Goal: Navigation & Orientation: Find specific page/section

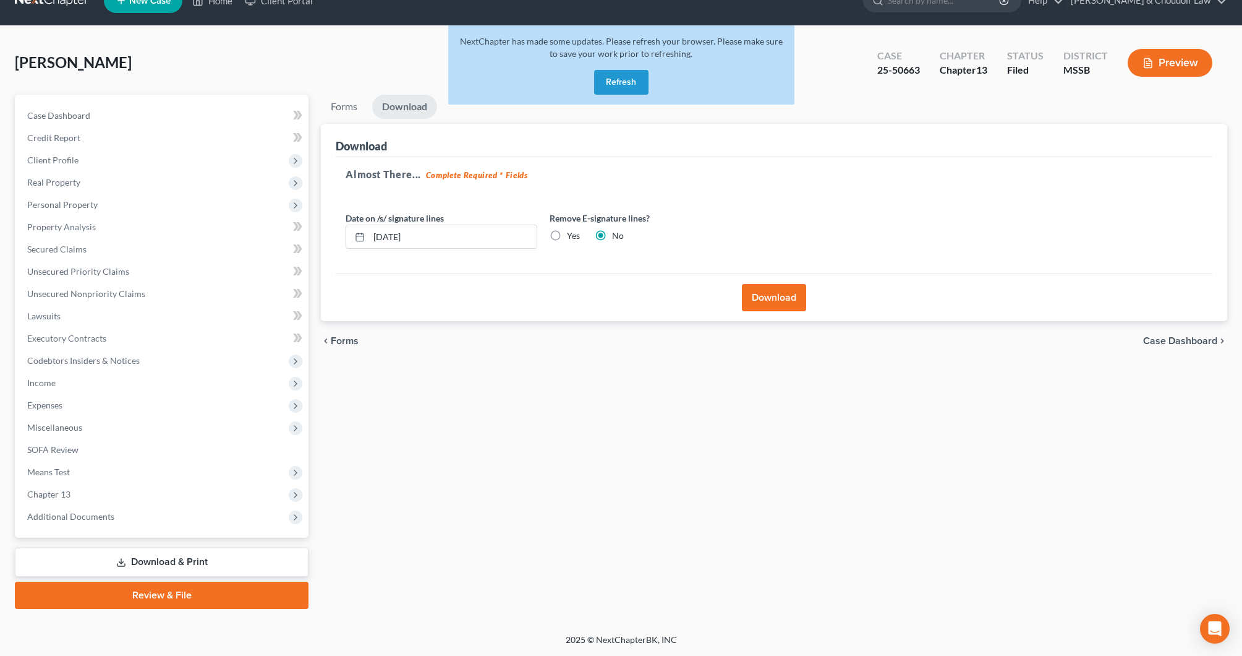
scroll to position [24, 0]
drag, startPoint x: 653, startPoint y: 83, endPoint x: 644, endPoint y: 83, distance: 8.7
click at [644, 83] on div "NextChapter has made some updates. Please refresh your browser. Please make sur…" at bounding box center [621, 64] width 346 height 79
click at [638, 83] on button "Refresh" at bounding box center [621, 82] width 54 height 25
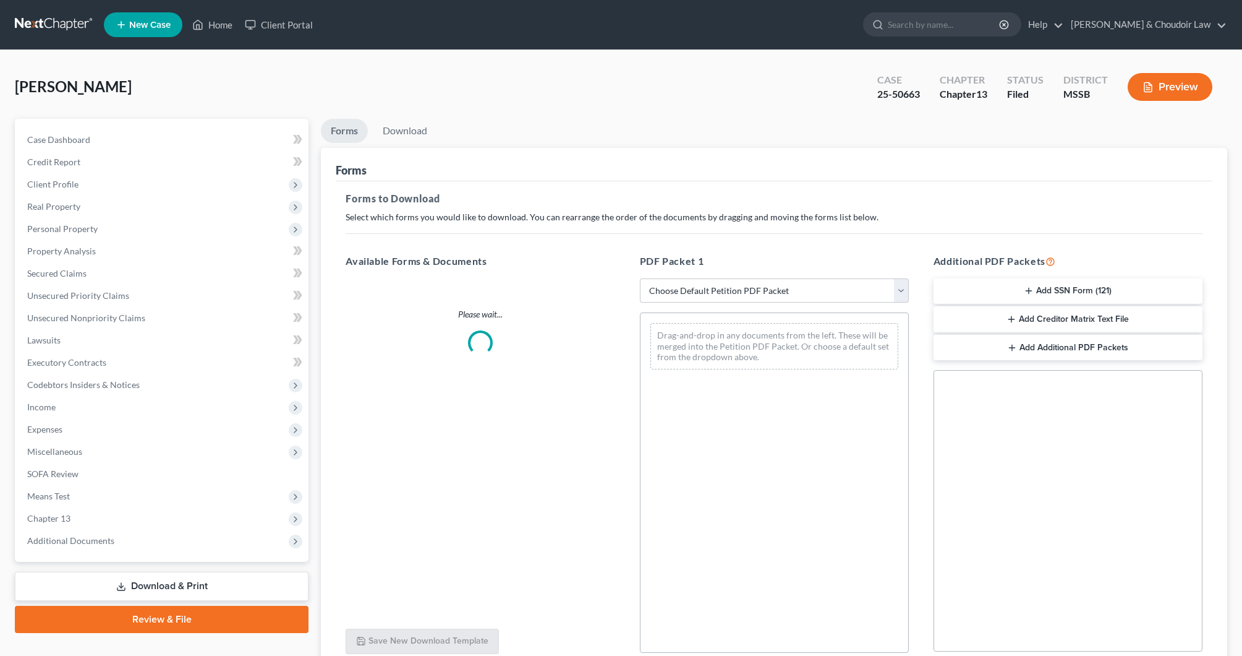
scroll to position [24, 0]
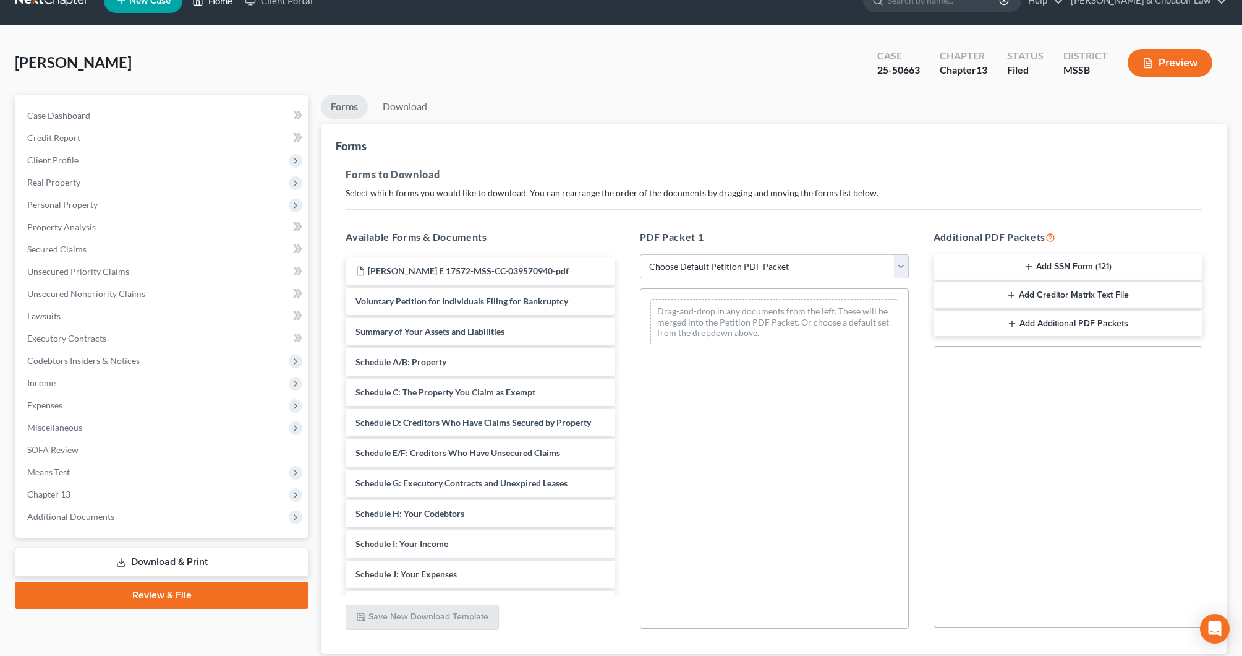
click at [216, 4] on link "Home" at bounding box center [212, 0] width 53 height 22
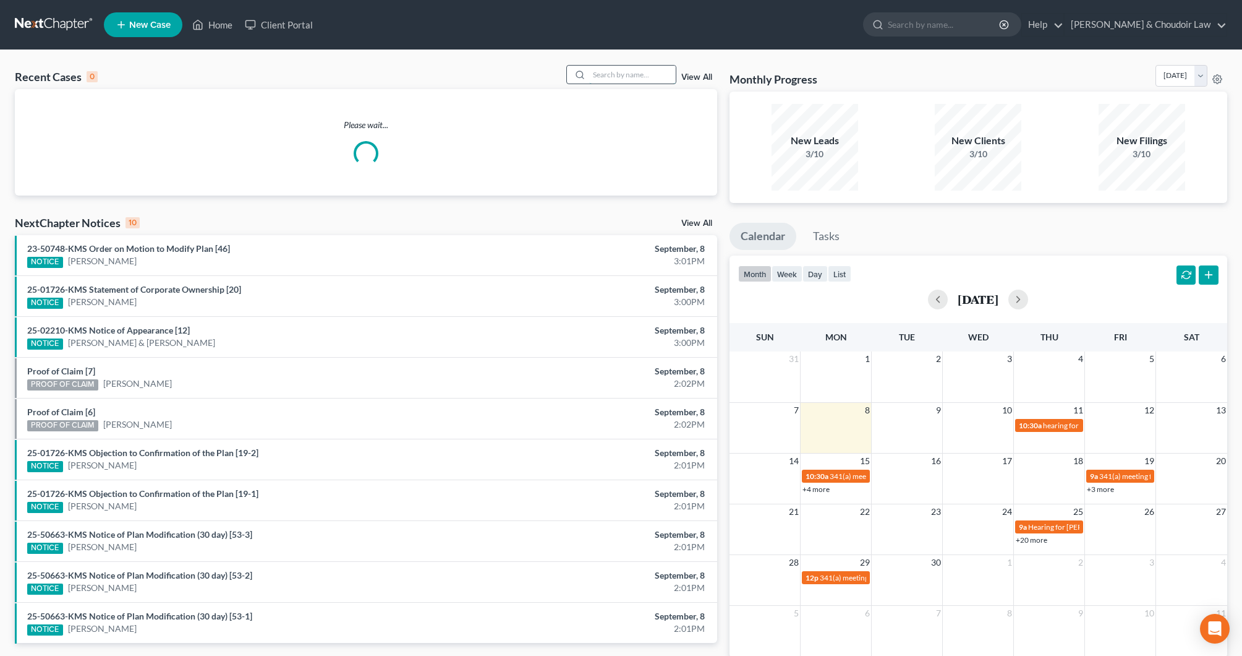
click at [630, 78] on input "search" at bounding box center [632, 75] width 87 height 18
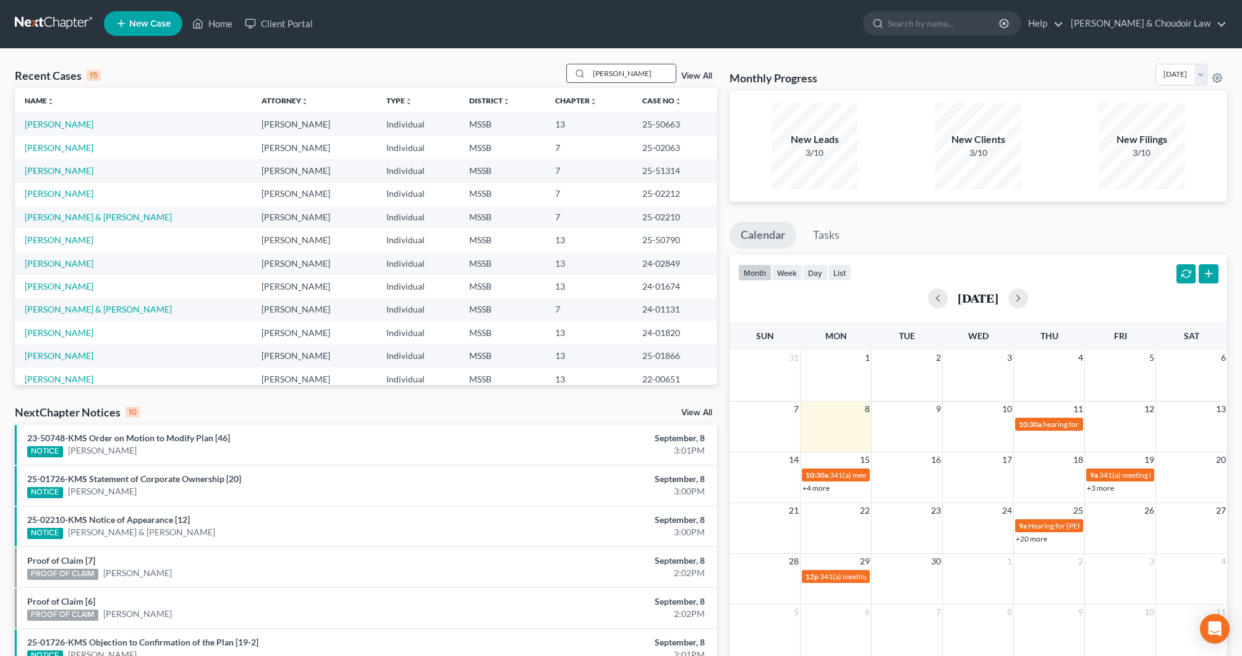
type input "kelly"
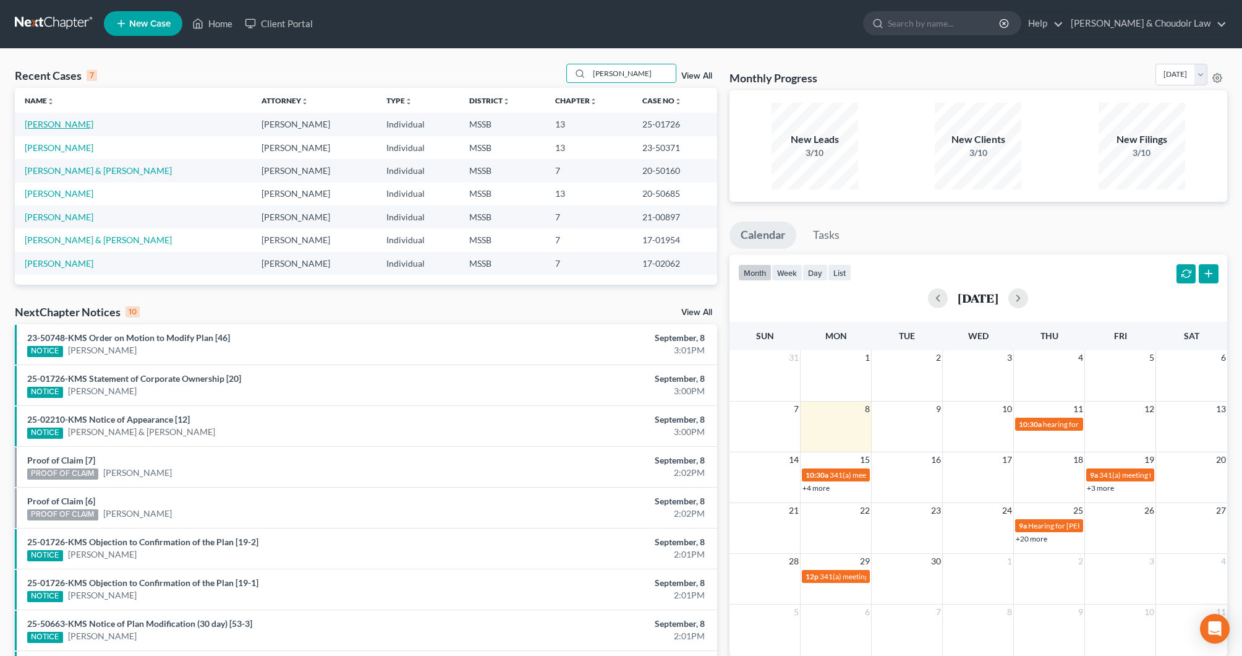
click at [46, 127] on link "Kelly, David" at bounding box center [59, 124] width 69 height 11
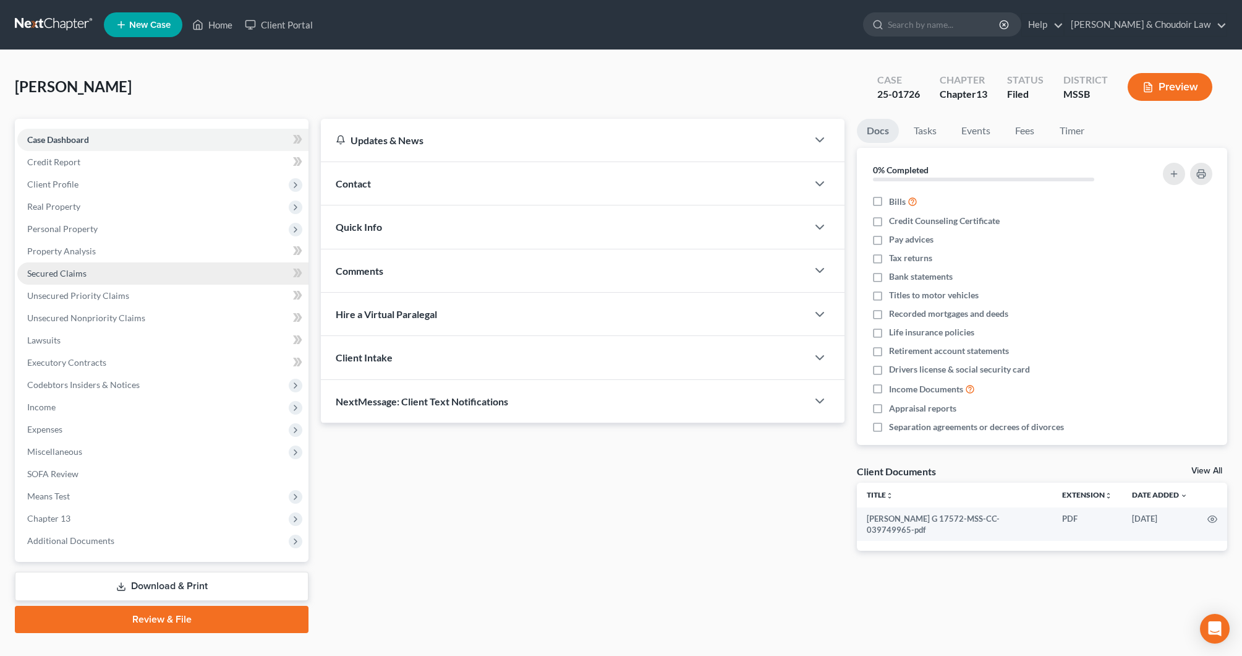
click at [66, 278] on span "Secured Claims" at bounding box center [56, 273] width 59 height 11
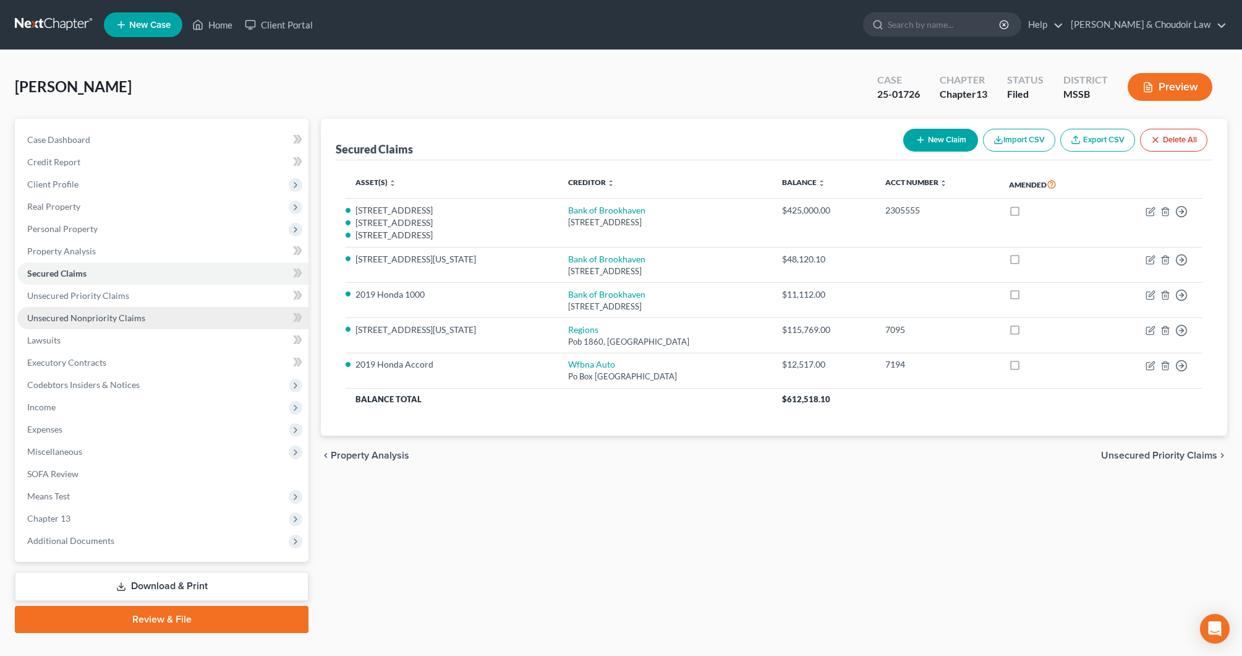
click at [78, 315] on span "Unsecured Nonpriority Claims" at bounding box center [86, 317] width 118 height 11
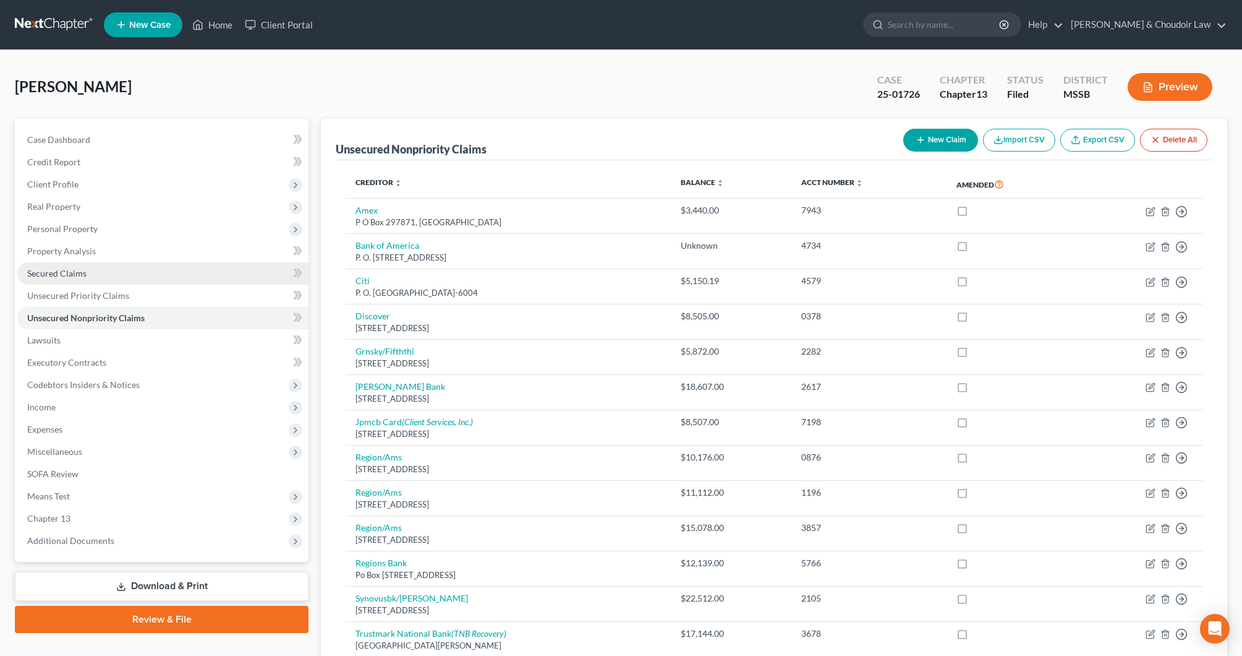
click at [59, 279] on link "Secured Claims" at bounding box center [162, 273] width 291 height 22
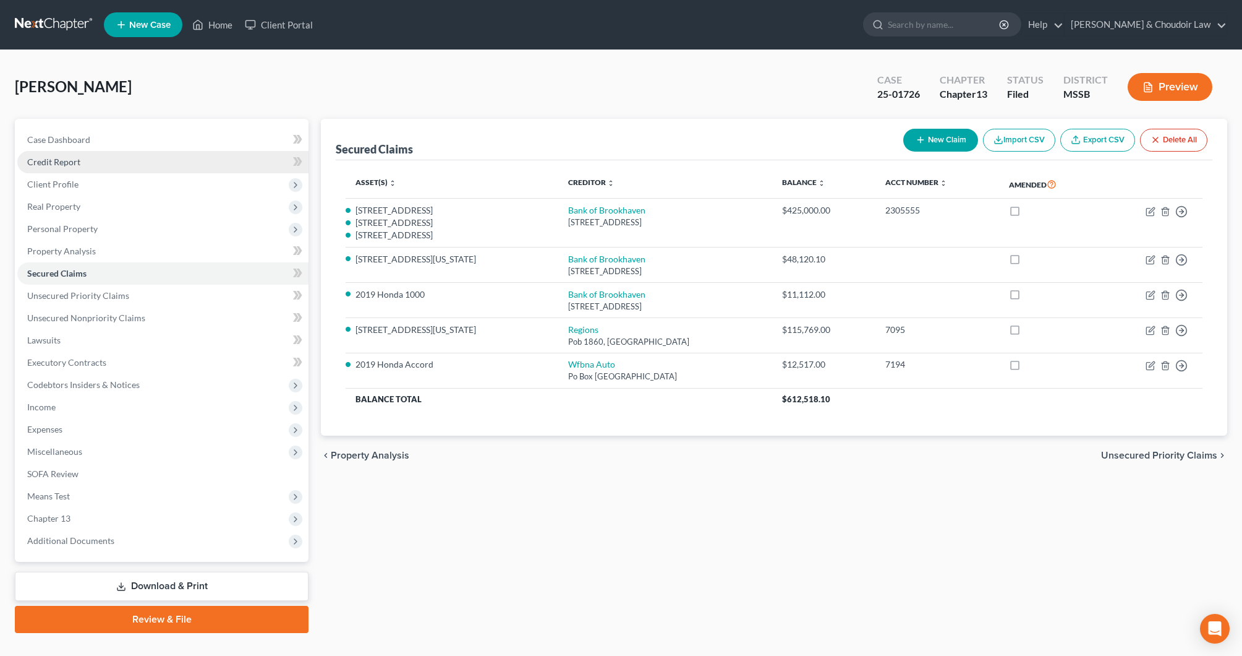
click at [76, 163] on span "Credit Report" at bounding box center [53, 161] width 53 height 11
